Goal: Check status: Check status

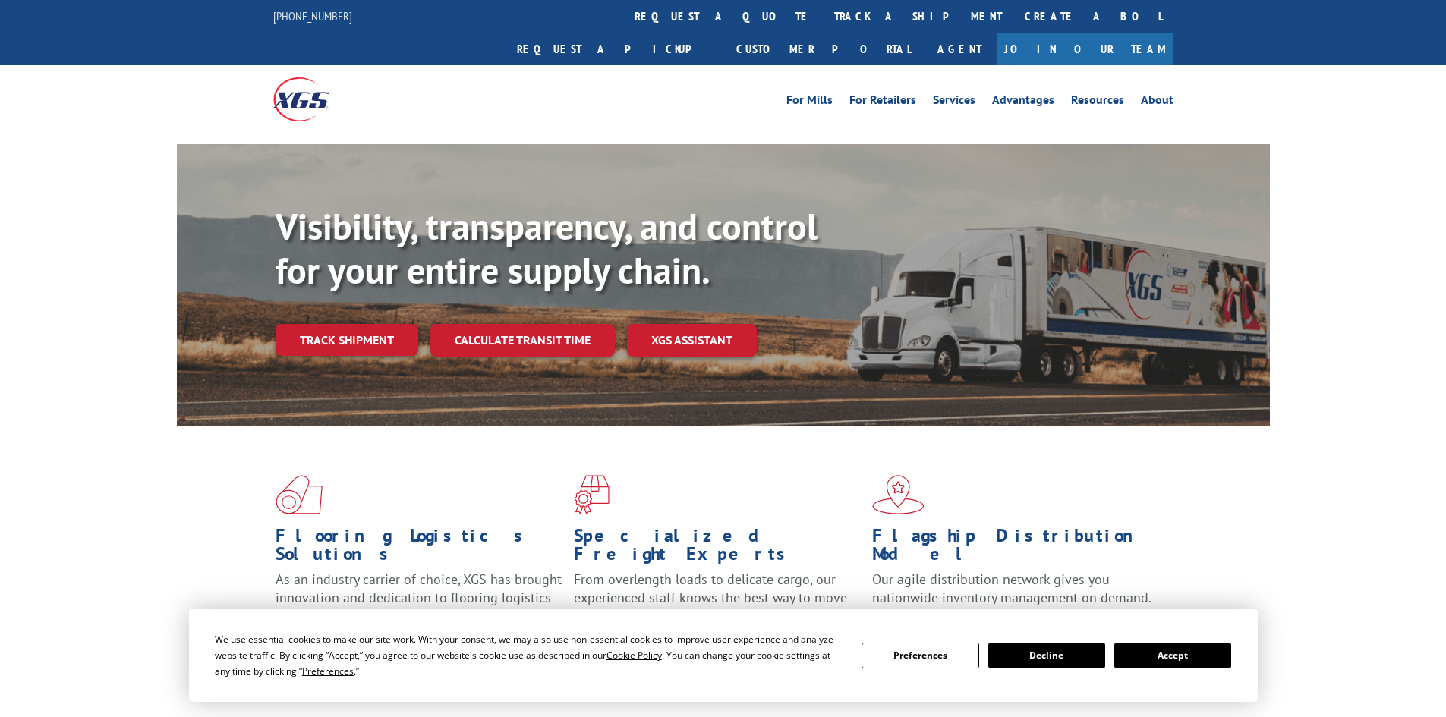
click at [370, 327] on div "Visibility, transparency, and control for your entire supply chain. Track shipm…" at bounding box center [772, 311] width 994 height 212
click at [367, 324] on link "Track shipment" at bounding box center [346, 340] width 143 height 32
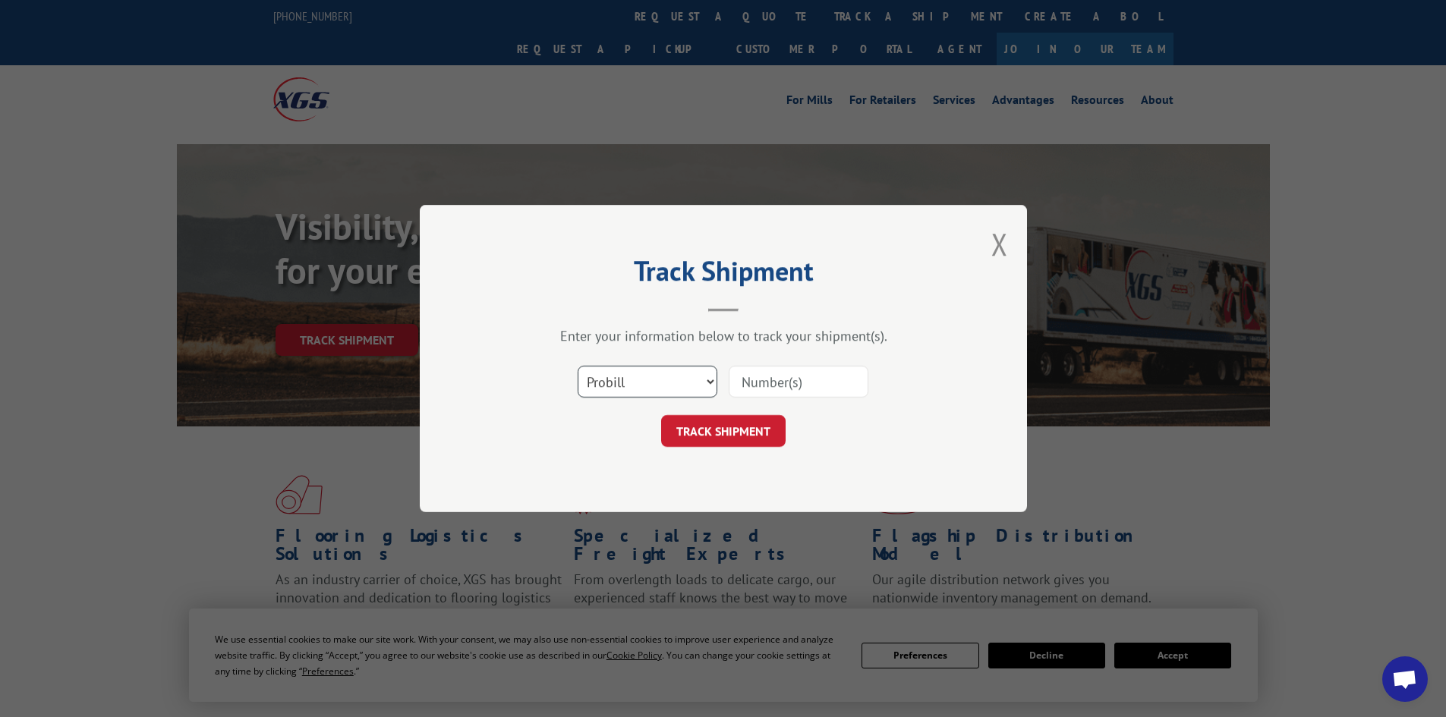
click at [621, 376] on select "Select category... Probill BOL PO" at bounding box center [647, 382] width 140 height 32
select select "bol"
click at [577, 366] on select "Select category... Probill BOL PO" at bounding box center [647, 382] width 140 height 32
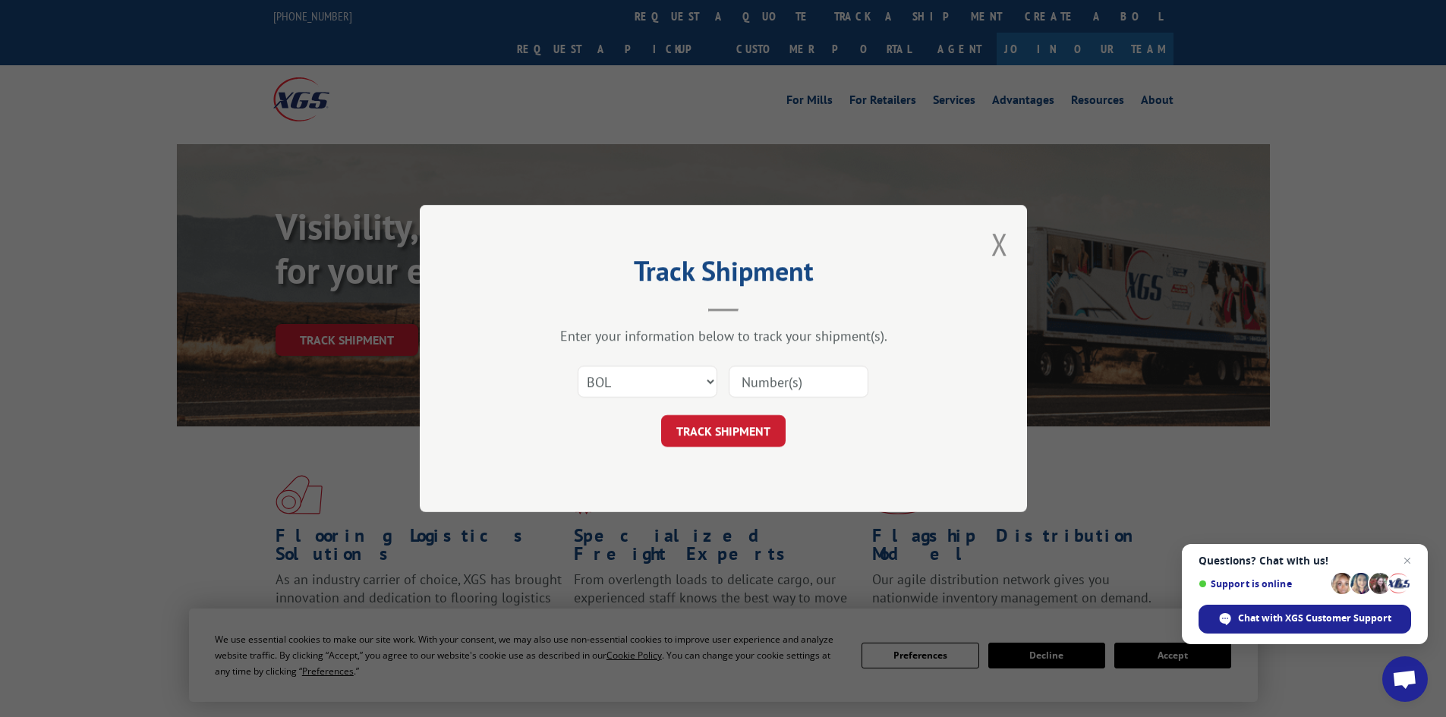
click at [760, 389] on input at bounding box center [798, 382] width 140 height 32
paste input "5576915"
type input "5576915"
click at [746, 426] on button "TRACK SHIPMENT" at bounding box center [723, 431] width 124 height 32
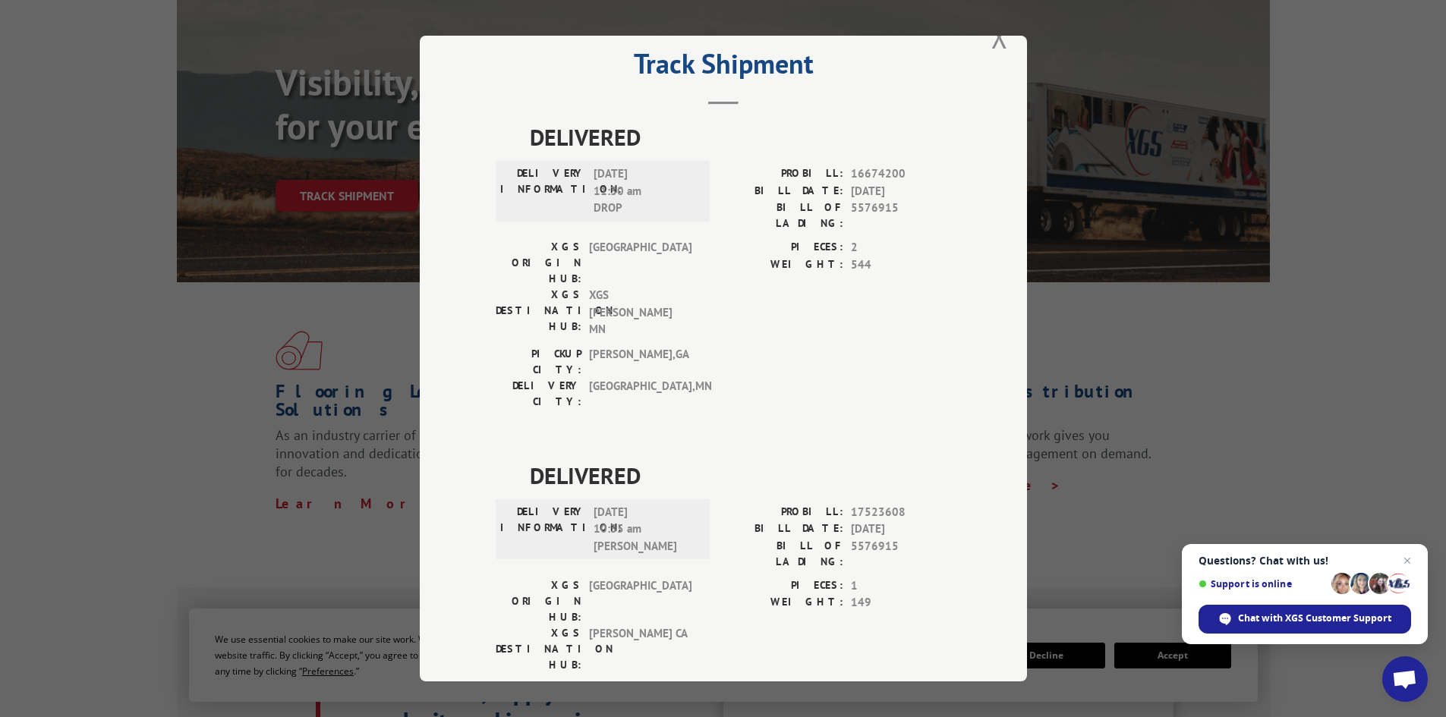
scroll to position [228, 0]
